Goal: Information Seeking & Learning: Learn about a topic

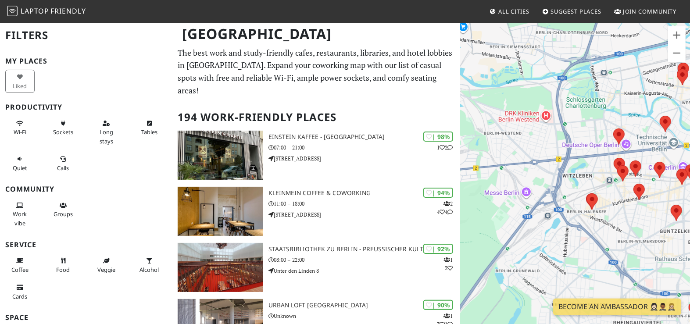
drag, startPoint x: 582, startPoint y: 183, endPoint x: 385, endPoint y: 173, distance: 196.7
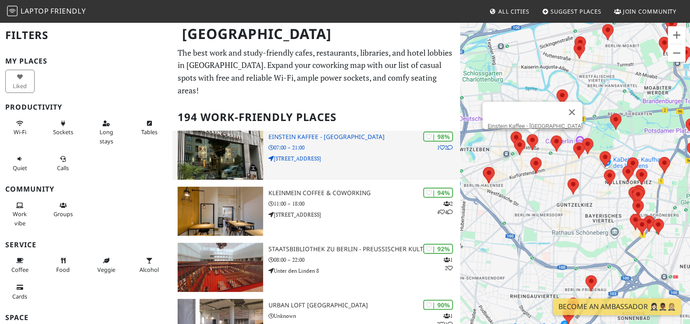
drag, startPoint x: 539, startPoint y: 181, endPoint x: 411, endPoint y: 156, distance: 130.4
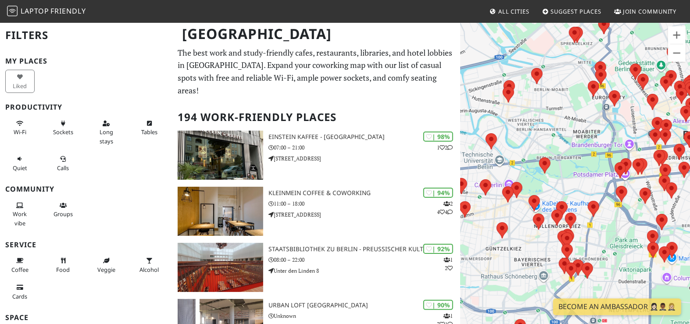
drag, startPoint x: 588, startPoint y: 215, endPoint x: 515, endPoint y: 260, distance: 85.7
click at [515, 260] on div "Druk op de pijltoetsen om te navigeren." at bounding box center [575, 184] width 230 height 324
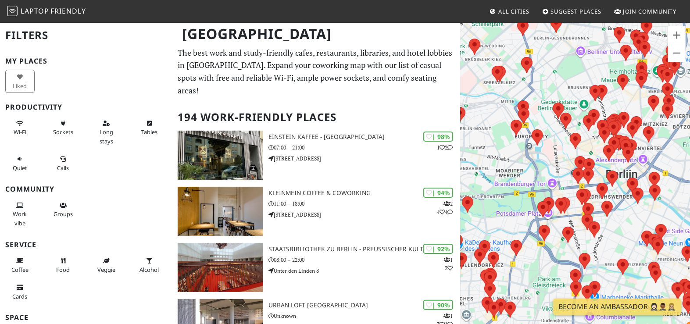
drag, startPoint x: 584, startPoint y: 184, endPoint x: 505, endPoint y: 223, distance: 88.0
click at [505, 223] on div "Druk op de pijltoetsen om te navigeren." at bounding box center [575, 184] width 230 height 324
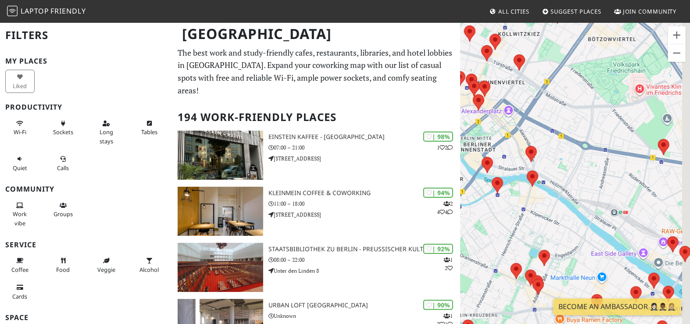
drag, startPoint x: 655, startPoint y: 227, endPoint x: 574, endPoint y: 170, distance: 98.8
click at [574, 170] on div "Druk op de pijltoetsen om te navigeren." at bounding box center [575, 184] width 230 height 324
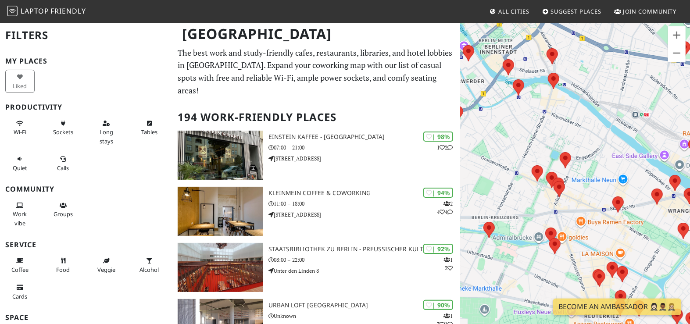
drag, startPoint x: 609, startPoint y: 208, endPoint x: 630, endPoint y: 109, distance: 101.6
click at [630, 109] on div "Druk op de pijltoetsen om te navigeren." at bounding box center [575, 184] width 230 height 324
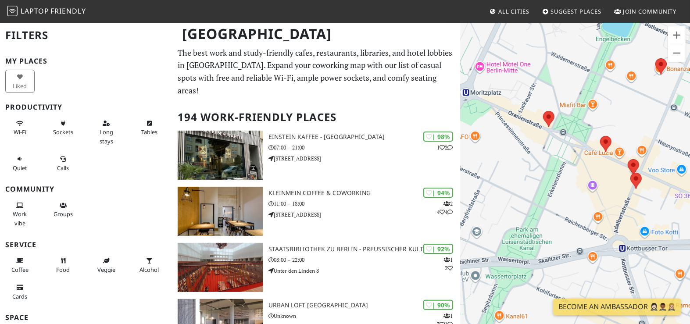
drag, startPoint x: 595, startPoint y: 211, endPoint x: 698, endPoint y: 157, distance: 115.9
click at [689, 157] on html "Laptop Friendly All Cities Suggest Places Join Community Berlin Filters My Plac…" at bounding box center [345, 162] width 690 height 324
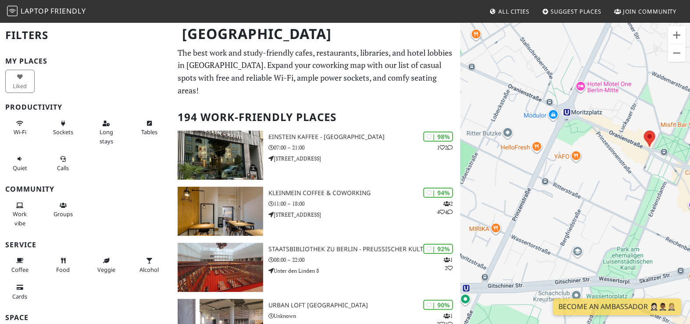
drag, startPoint x: 542, startPoint y: 168, endPoint x: 616, endPoint y: 189, distance: 76.7
click at [616, 189] on div "Druk op de pijltoetsen om te navigeren." at bounding box center [575, 184] width 230 height 324
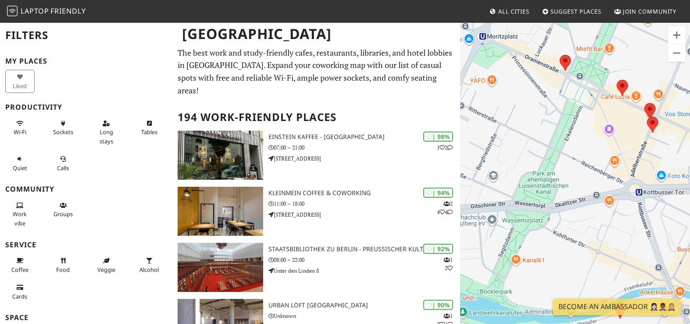
drag, startPoint x: 541, startPoint y: 188, endPoint x: 462, endPoint y: 114, distance: 108.6
click at [462, 114] on div "Druk op de pijltoetsen om te navigeren." at bounding box center [575, 184] width 230 height 324
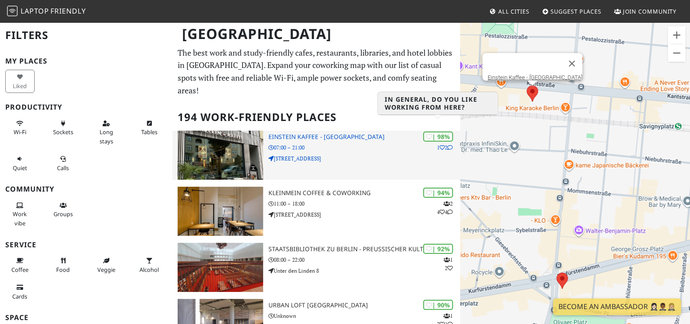
drag, startPoint x: 580, startPoint y: 163, endPoint x: 438, endPoint y: 128, distance: 146.3
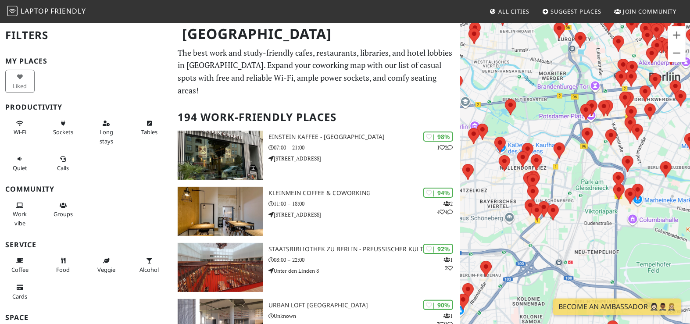
drag, startPoint x: 586, startPoint y: 178, endPoint x: 484, endPoint y: 161, distance: 102.8
click at [484, 161] on div "Druk op de pijltoetsen om te navigeren." at bounding box center [575, 184] width 230 height 324
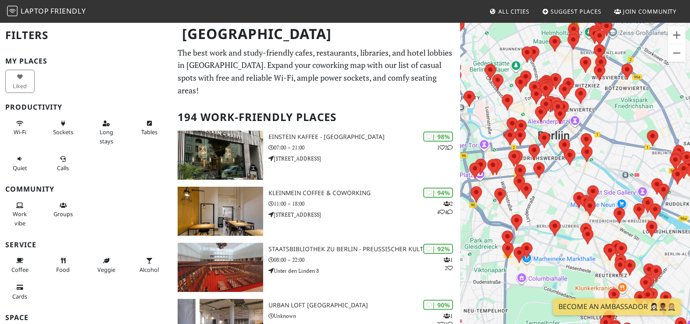
drag, startPoint x: 594, startPoint y: 153, endPoint x: 488, endPoint y: 209, distance: 120.2
click at [488, 209] on div "Druk op de pijltoetsen om te navigeren." at bounding box center [575, 184] width 230 height 324
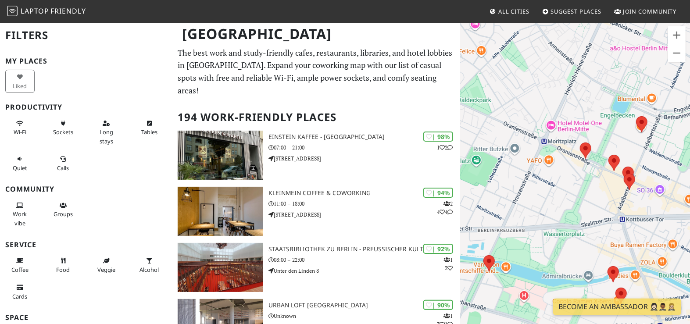
drag, startPoint x: 546, startPoint y: 212, endPoint x: 513, endPoint y: 100, distance: 116.7
click at [513, 100] on div "Druk op de pijltoetsen om te navigeren." at bounding box center [575, 184] width 230 height 324
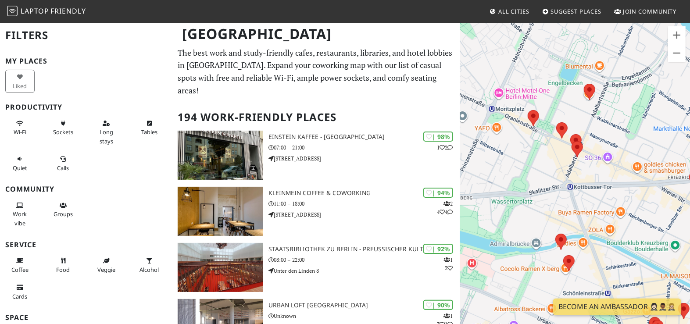
drag, startPoint x: 557, startPoint y: 179, endPoint x: 522, endPoint y: 157, distance: 41.4
click at [522, 157] on div "Druk op de pijltoetsen om te navigeren." at bounding box center [575, 184] width 230 height 324
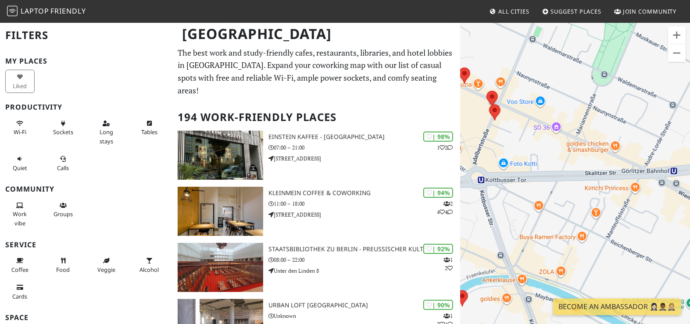
drag, startPoint x: 663, startPoint y: 104, endPoint x: 555, endPoint y: 75, distance: 112.1
click at [555, 75] on div "Druk op de pijltoetsen om te navigeren." at bounding box center [575, 184] width 230 height 324
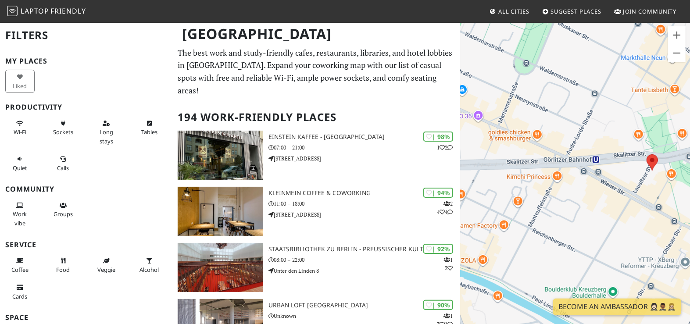
drag, startPoint x: 630, startPoint y: 109, endPoint x: 565, endPoint y: 99, distance: 66.1
click at [565, 99] on div "Druk op de pijltoetsen om te navigeren." at bounding box center [575, 184] width 230 height 324
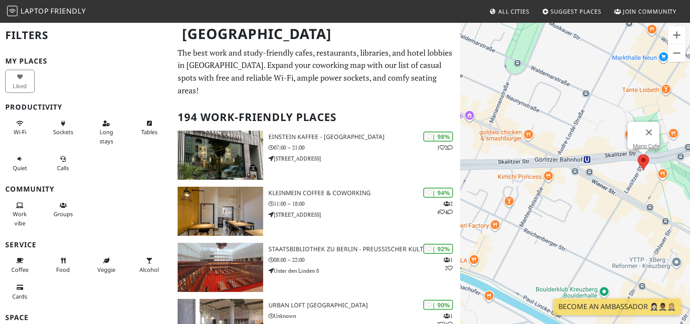
click at [638, 154] on area at bounding box center [638, 154] width 0 height 0
click at [640, 143] on link "Mano Cafe" at bounding box center [645, 146] width 27 height 7
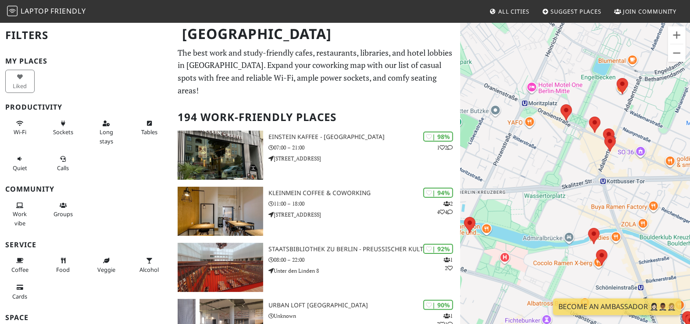
drag, startPoint x: 496, startPoint y: 125, endPoint x: 662, endPoint y: 141, distance: 167.4
click at [662, 141] on div "Druk op de pijltoetsen om te navigeren. Mano Cafe" at bounding box center [575, 184] width 230 height 324
click at [549, 88] on div "Druk op de pijltoetsen om te navigeren. Mano Cafe" at bounding box center [575, 184] width 230 height 324
click at [544, 86] on div "Druk op de pijltoetsen om te navigeren. Mano Cafe" at bounding box center [575, 184] width 230 height 324
click at [560, 104] on area at bounding box center [560, 104] width 0 height 0
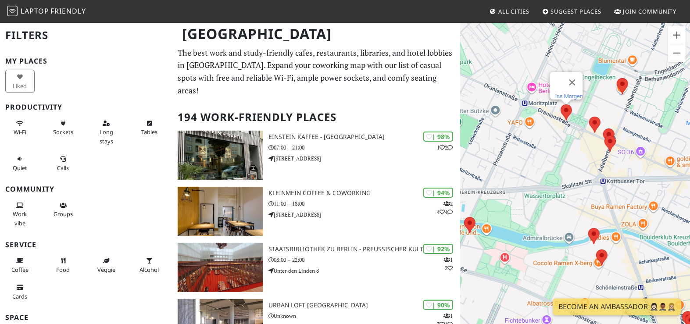
click at [566, 93] on link "Ins Morgen" at bounding box center [569, 96] width 28 height 7
click at [588, 228] on area at bounding box center [588, 228] width 0 height 0
click at [591, 217] on link "Plan Café - Plan C" at bounding box center [596, 220] width 44 height 7
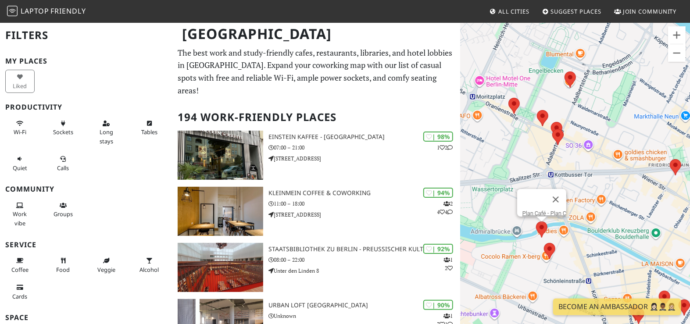
drag, startPoint x: 560, startPoint y: 162, endPoint x: 508, endPoint y: 156, distance: 52.9
click at [508, 156] on div "Druk op de pijltoetsen om te navigeren. Plan Café - Plan C" at bounding box center [575, 184] width 230 height 324
click at [552, 129] on area at bounding box center [552, 129] width 0 height 0
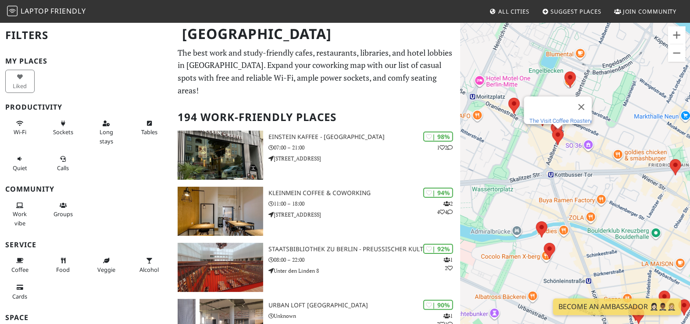
click at [555, 118] on link "The Visit Coffee Roastery" at bounding box center [560, 121] width 63 height 7
click at [508, 98] on area at bounding box center [508, 98] width 0 height 0
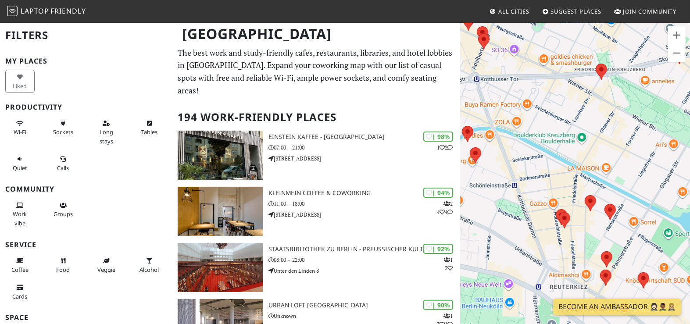
drag, startPoint x: 577, startPoint y: 256, endPoint x: 527, endPoint y: 160, distance: 107.9
click at [527, 160] on div "Druk op de pijltoetsen om te navigeren. Ins Morgen" at bounding box center [575, 184] width 230 height 324
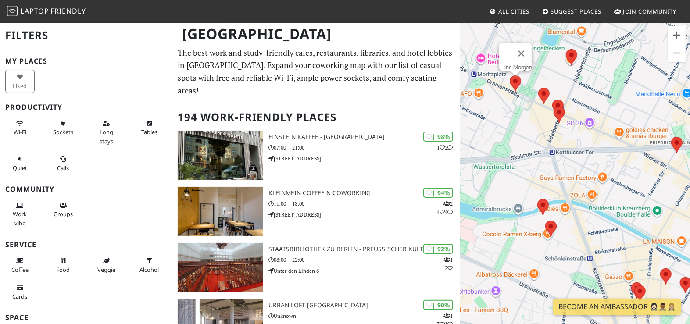
drag, startPoint x: 623, startPoint y: 155, endPoint x: 698, endPoint y: 228, distance: 105.1
click at [689, 228] on html "Laptop Friendly All Cities Suggest Places Join Community Berlin Filters My Plac…" at bounding box center [345, 162] width 690 height 324
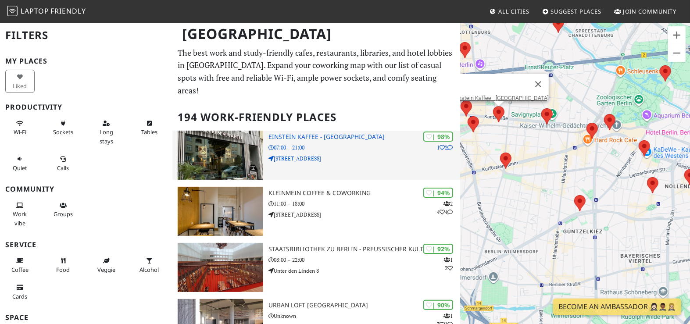
drag, startPoint x: 638, startPoint y: 182, endPoint x: 417, endPoint y: 142, distance: 223.5
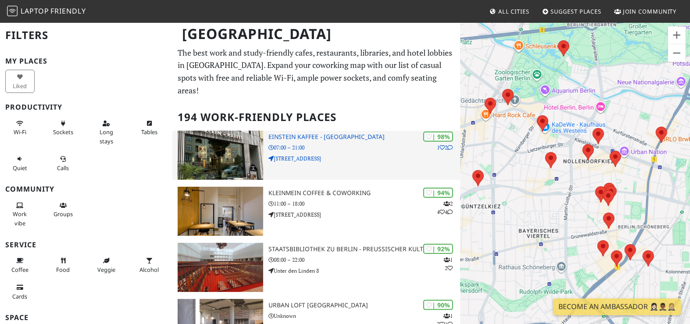
drag, startPoint x: 614, startPoint y: 178, endPoint x: 442, endPoint y: 149, distance: 174.7
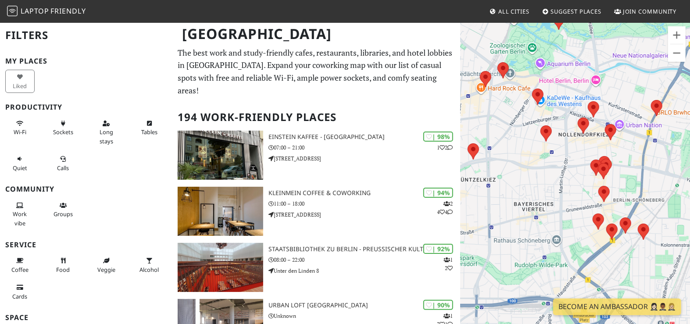
drag, startPoint x: 684, startPoint y: 189, endPoint x: 541, endPoint y: 158, distance: 146.0
click at [541, 158] on div "Druk op de pijltoetsen om te navigeren. Ins Morgen" at bounding box center [575, 184] width 230 height 324
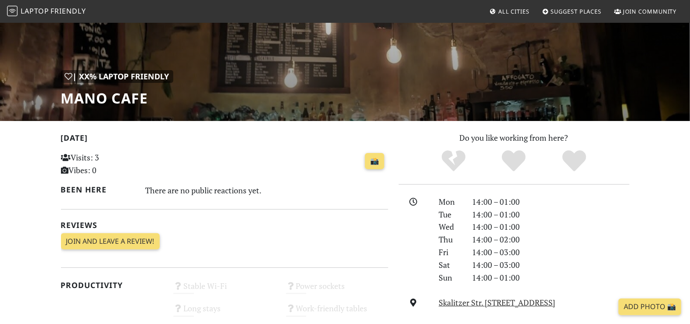
scroll to position [87, 0]
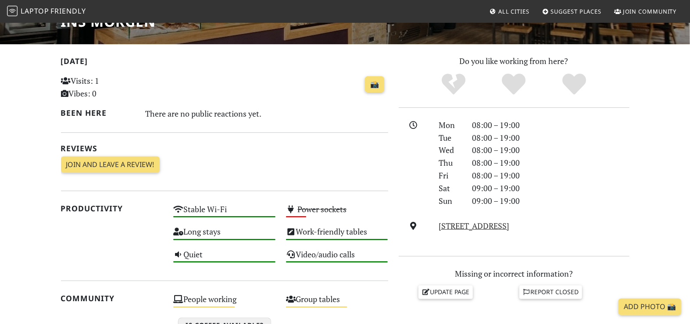
scroll to position [132, 0]
